Goal: Navigation & Orientation: Find specific page/section

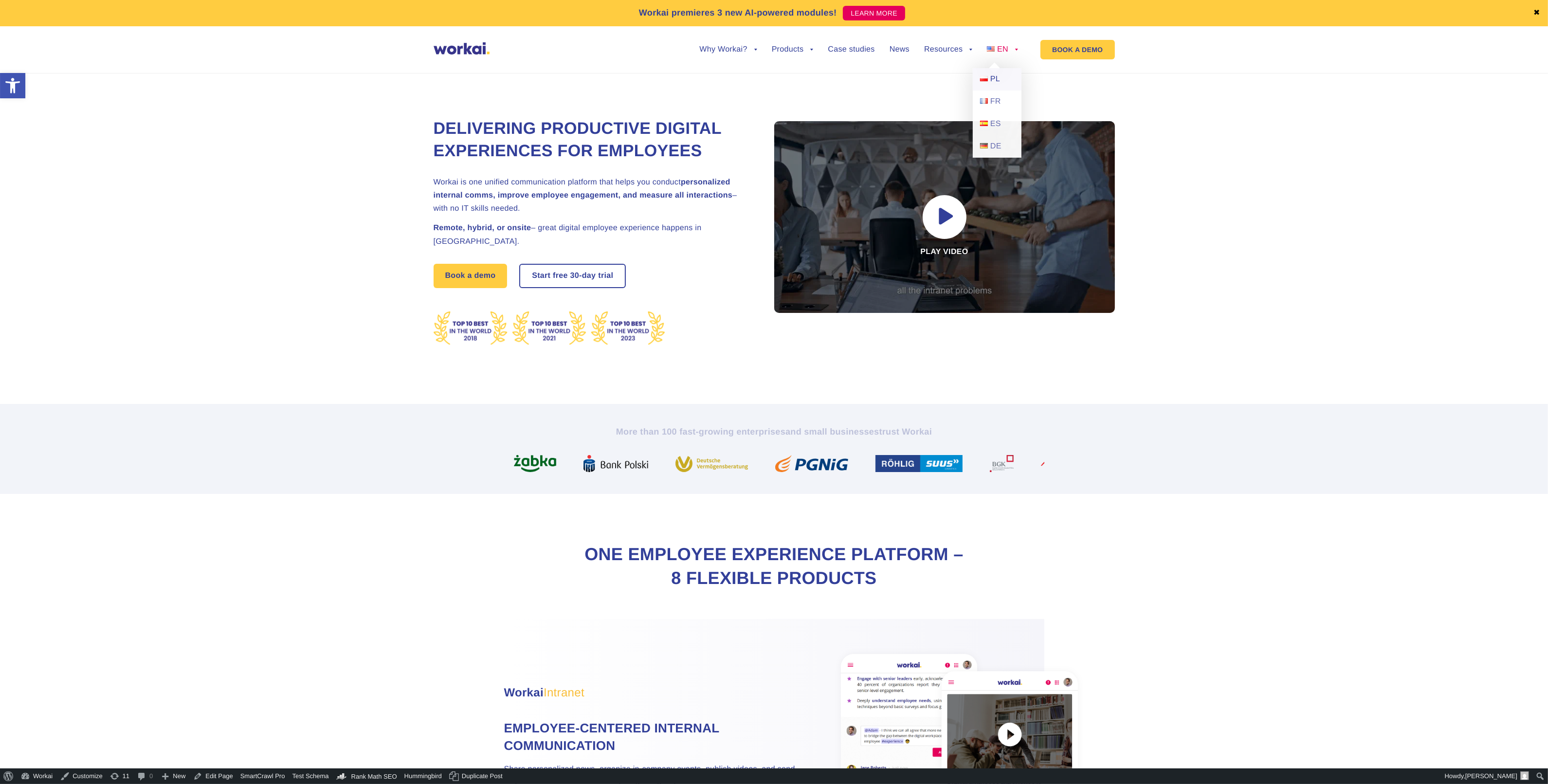
click at [989, 85] on link "PL" at bounding box center [997, 79] width 49 height 22
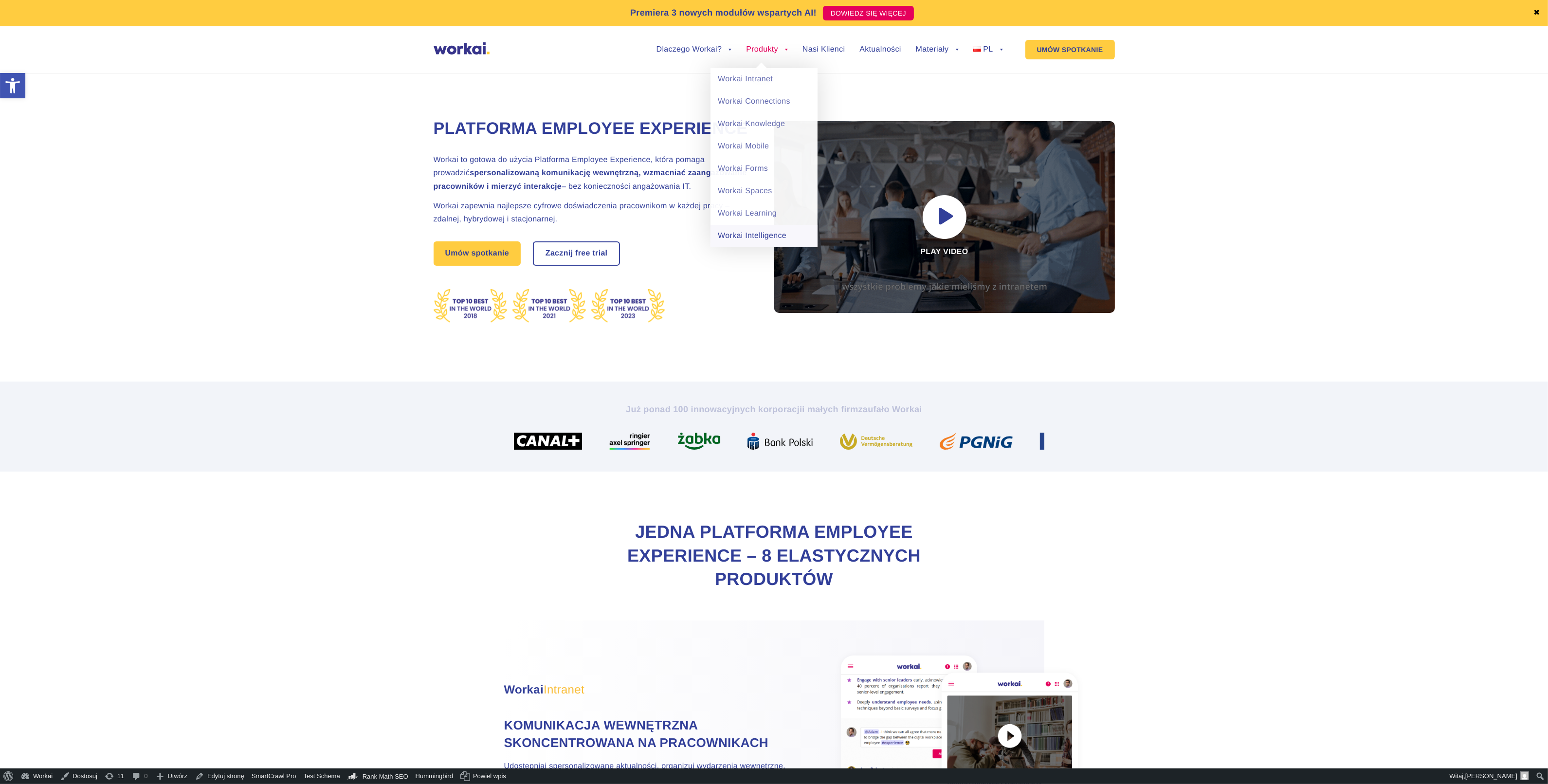
click at [752, 231] on link "Workai Intelligence" at bounding box center [764, 236] width 107 height 22
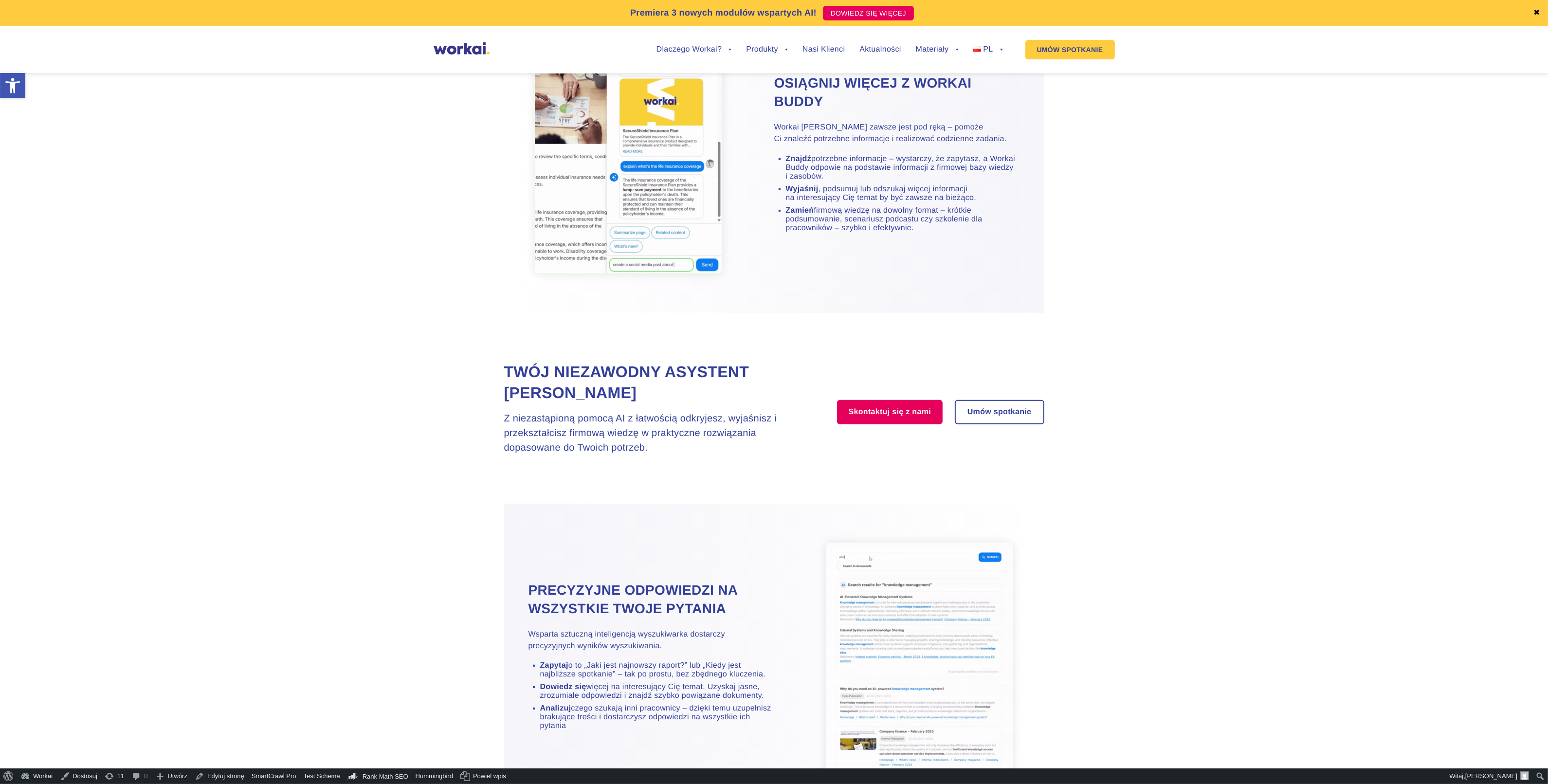
scroll to position [608, 0]
